Goal: Use online tool/utility: Utilize a website feature to perform a specific function

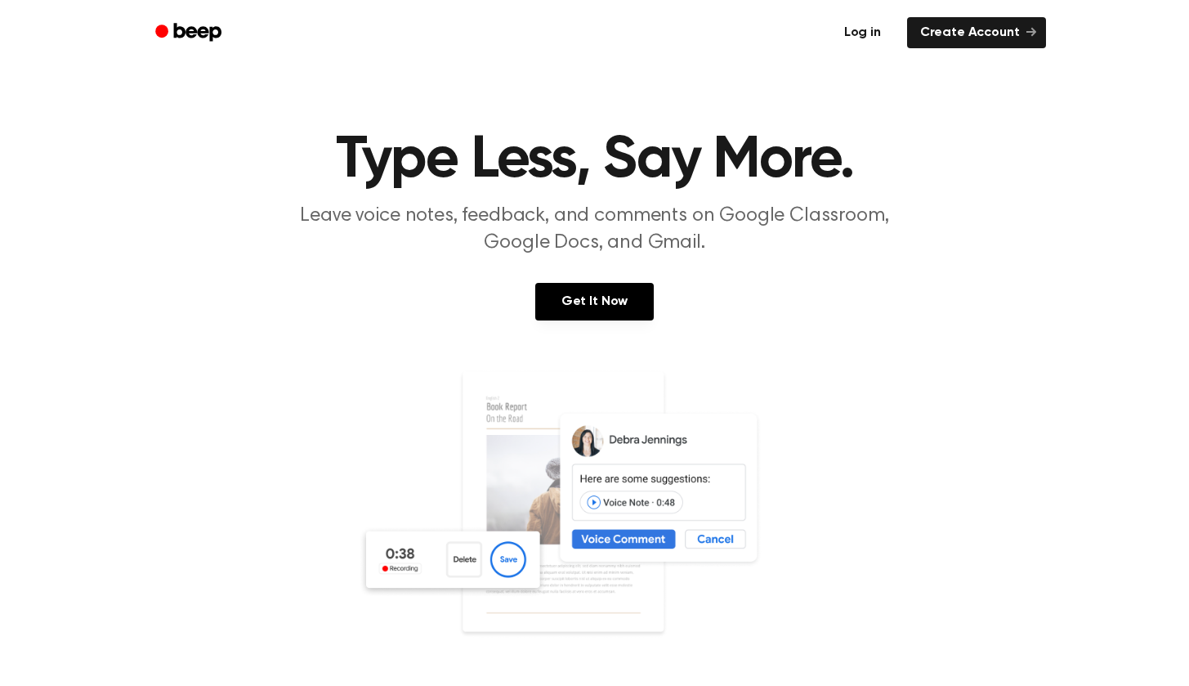
click at [866, 34] on link "Log in" at bounding box center [862, 33] width 69 height 38
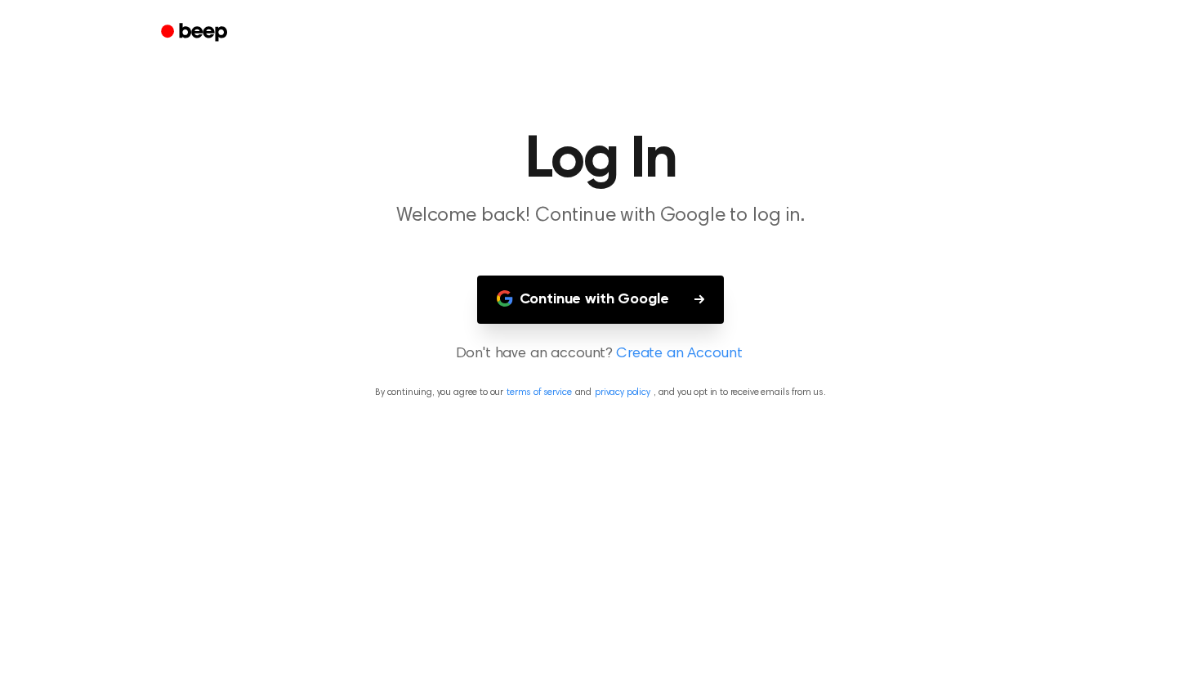
click at [619, 291] on button "Continue with Google" at bounding box center [601, 299] width 248 height 48
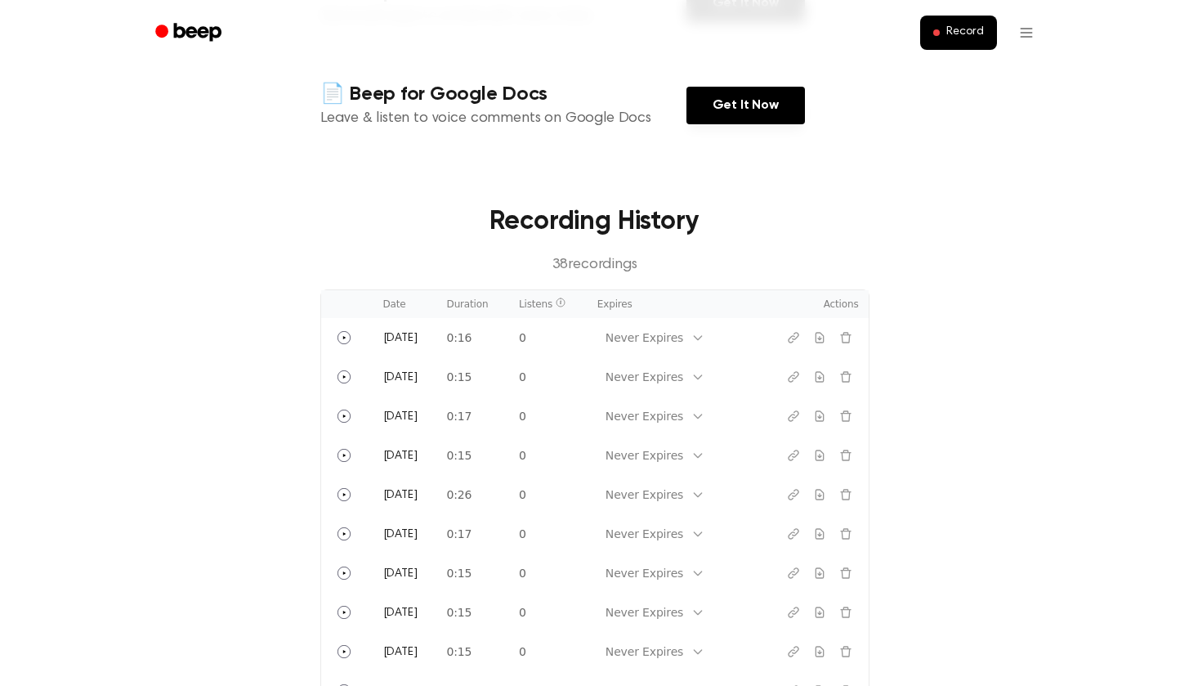
scroll to position [405, 0]
click at [974, 46] on button "Record" at bounding box center [958, 33] width 76 height 34
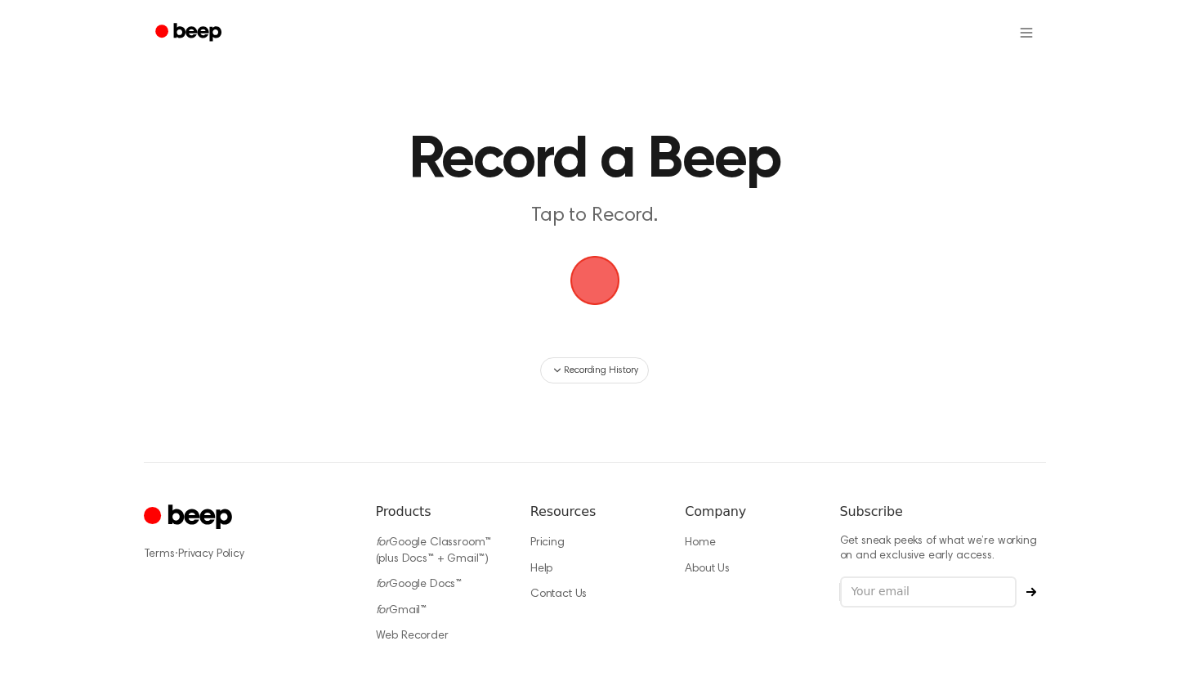
click at [609, 276] on span "button" at bounding box center [595, 281] width 50 height 50
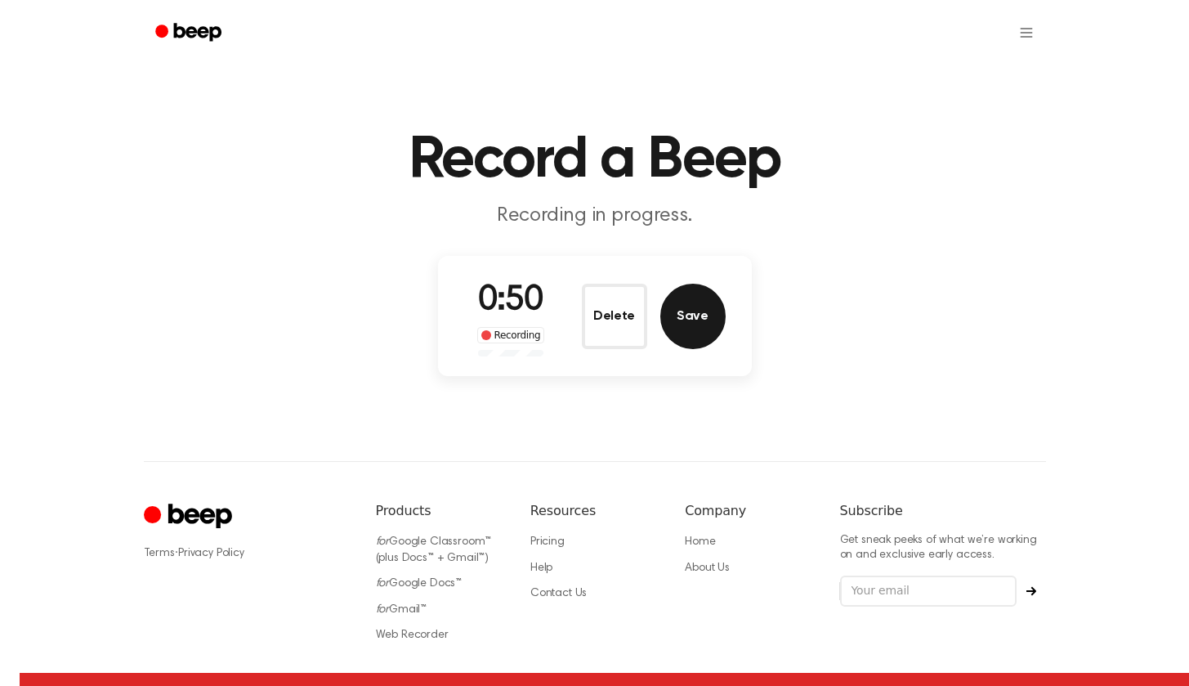
click at [678, 320] on button "Save" at bounding box center [692, 316] width 65 height 65
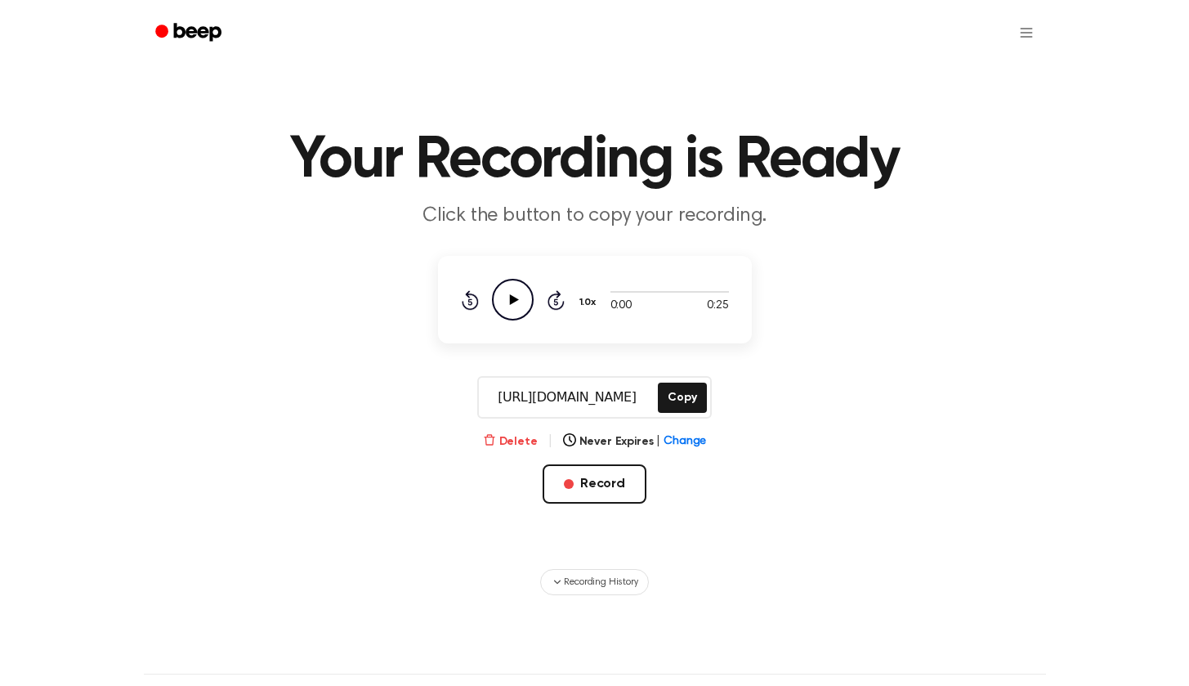
click at [496, 437] on icon "button" at bounding box center [489, 439] width 13 height 13
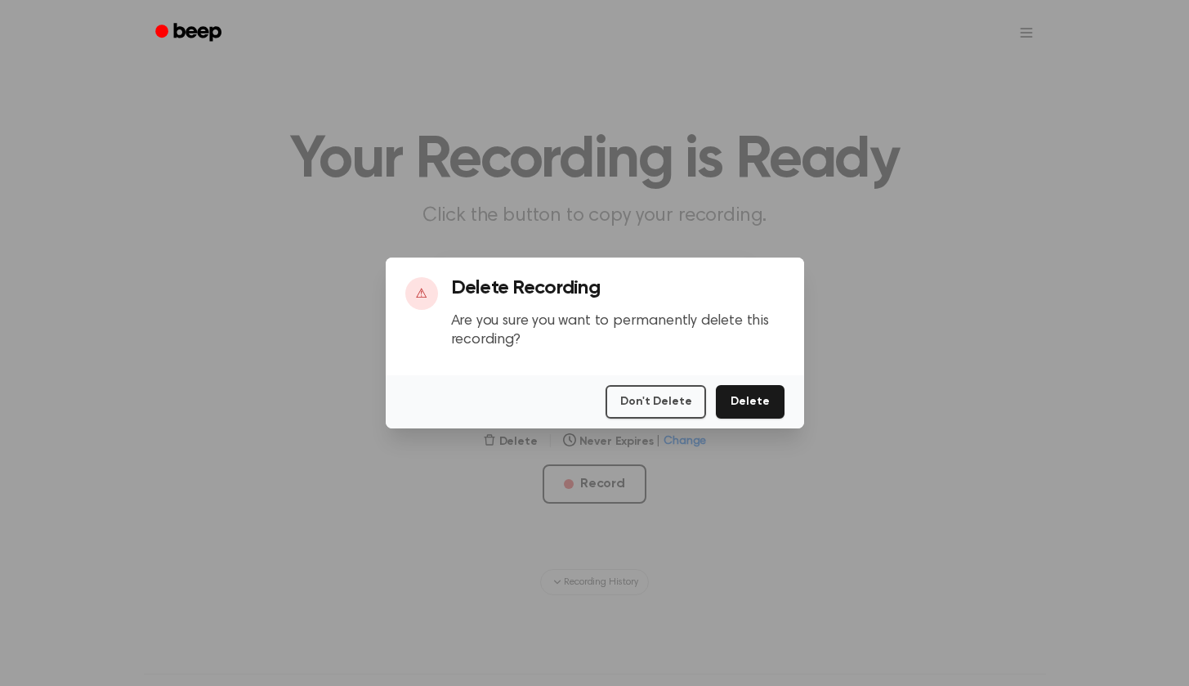
click at [752, 400] on button "Delete" at bounding box center [750, 402] width 68 height 34
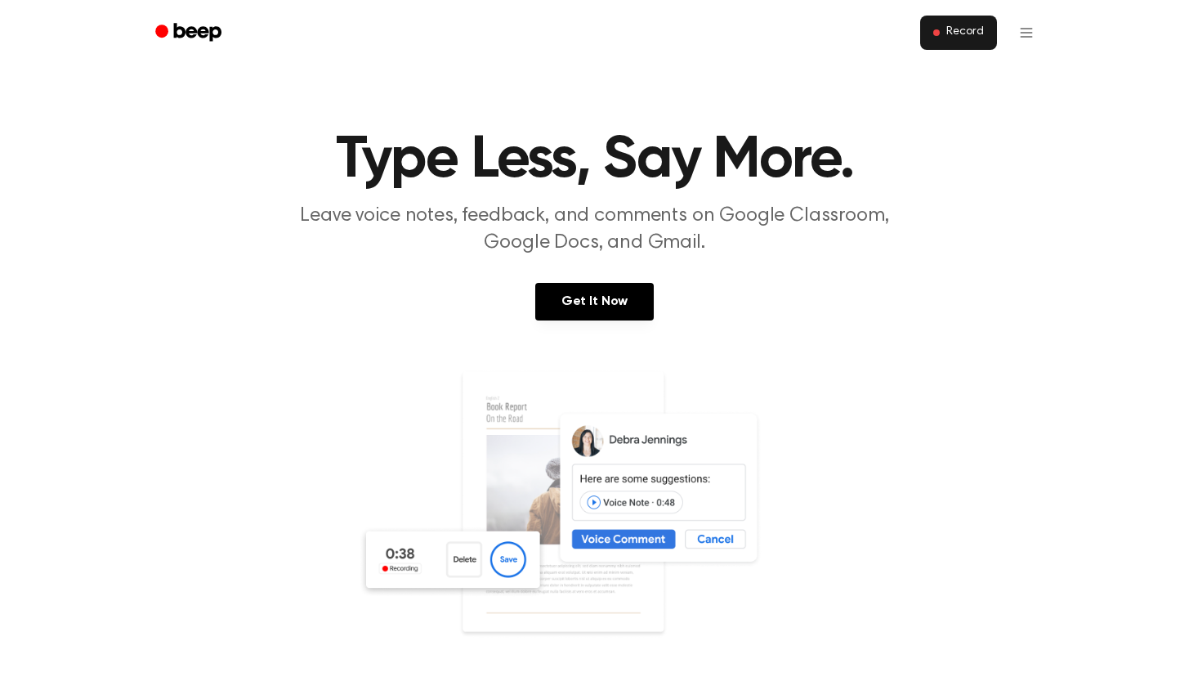
click at [981, 32] on span "Record" at bounding box center [964, 32] width 37 height 15
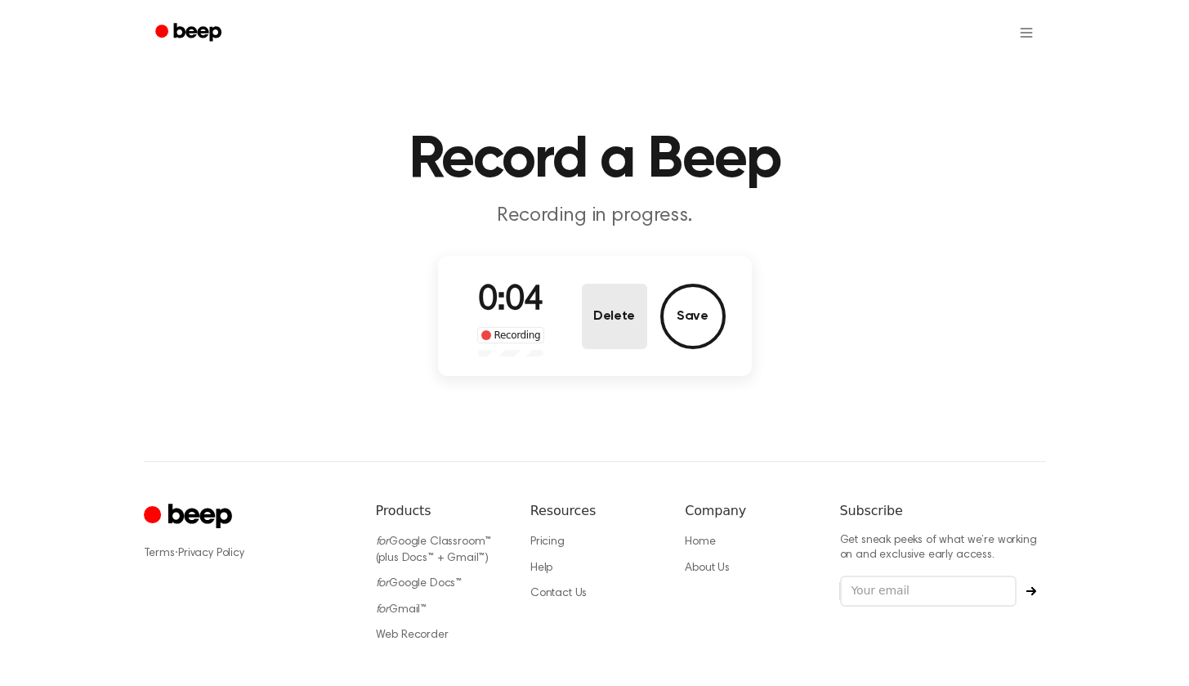
click at [627, 318] on button "Delete" at bounding box center [614, 316] width 65 height 65
